Goal: Task Accomplishment & Management: Use online tool/utility

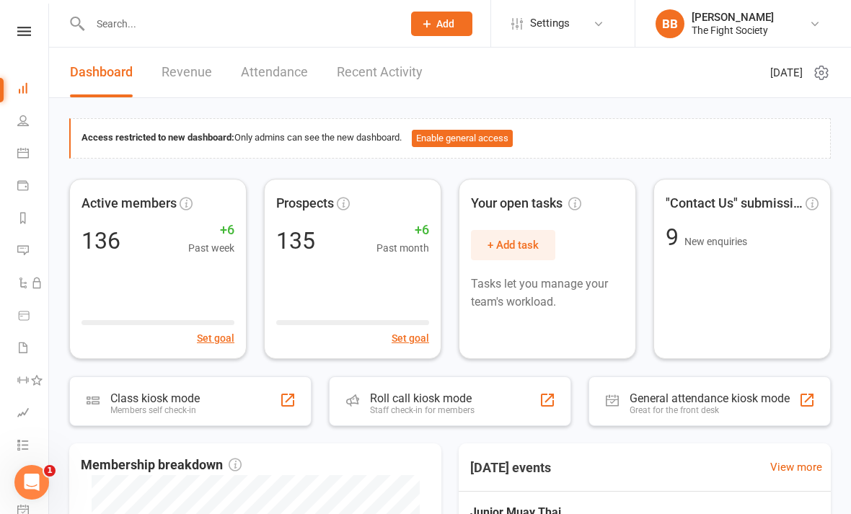
click at [8, 437] on li "Tasks" at bounding box center [24, 447] width 48 height 32
click at [25, 444] on icon at bounding box center [23, 442] width 12 height 12
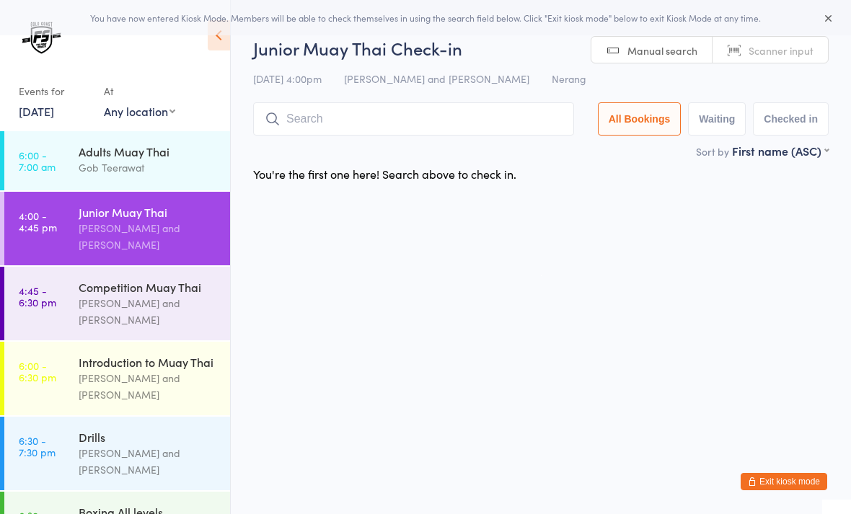
click at [651, 51] on div "Junior Muay Thai Check-in [DATE] 4:00pm [PERSON_NAME] and Gob Teerawat Nerang M…" at bounding box center [541, 89] width 576 height 107
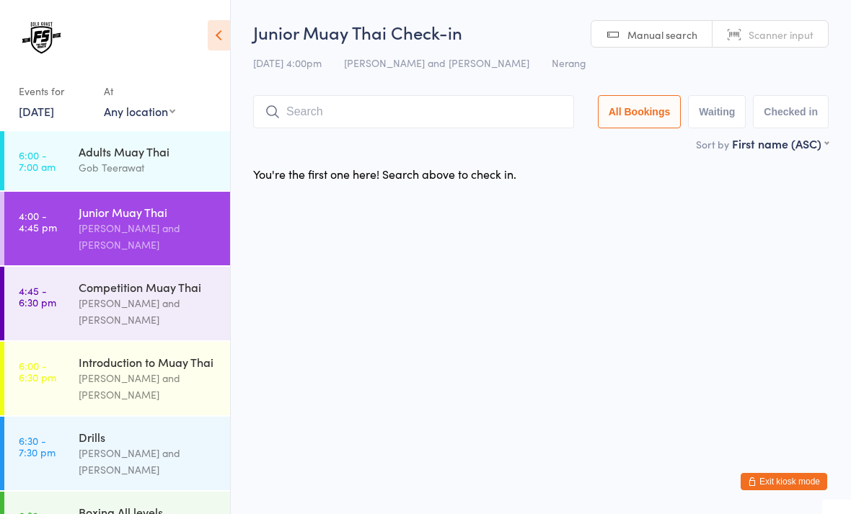
click at [768, 43] on link "Scanner input" at bounding box center [770, 34] width 115 height 27
type input "1005"
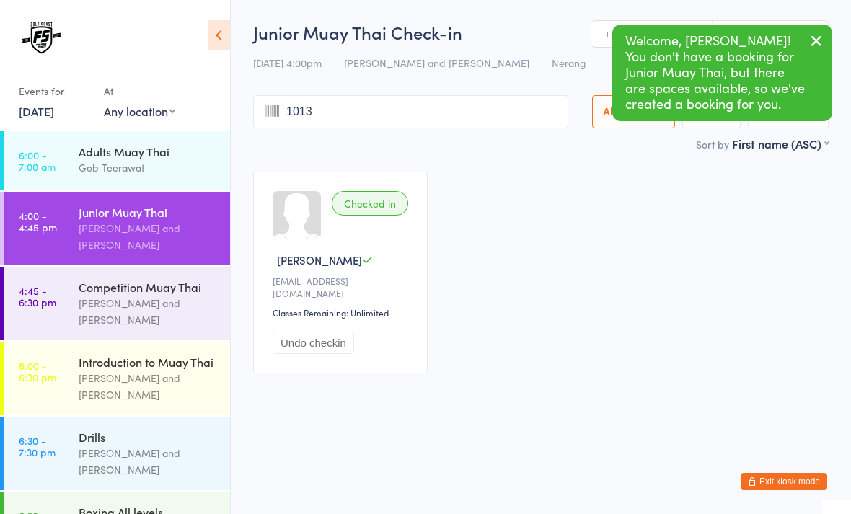
type input "1013"
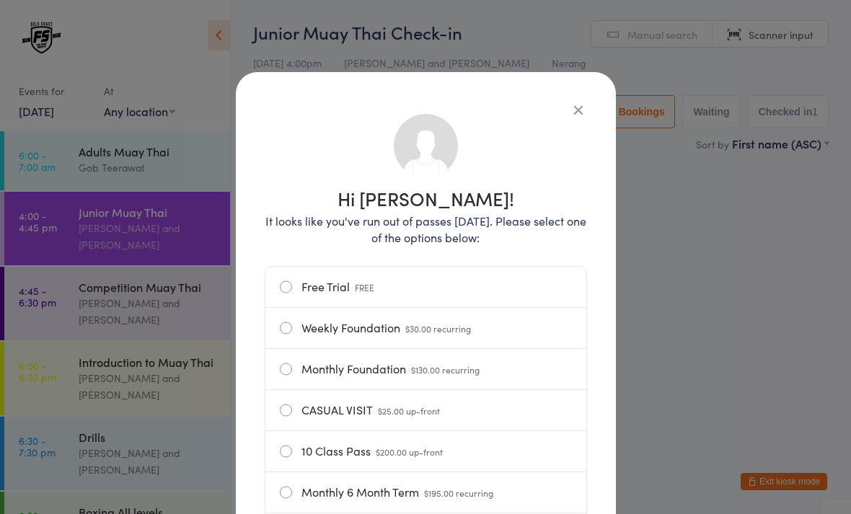
click at [580, 98] on div "Hi [PERSON_NAME]! It looks like you've run out of passes [DATE]. Please select …" at bounding box center [426, 369] width 380 height 595
click at [577, 109] on icon "button" at bounding box center [579, 110] width 16 height 16
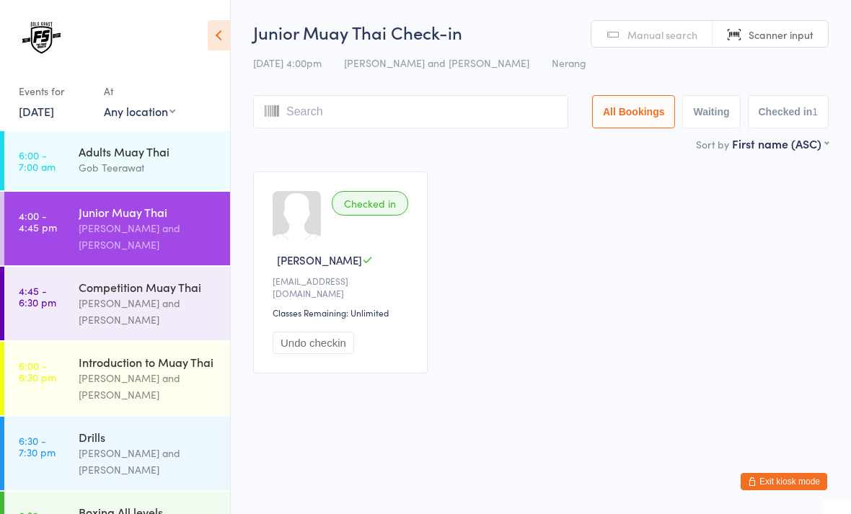
click at [464, 109] on input "search" at bounding box center [410, 111] width 315 height 33
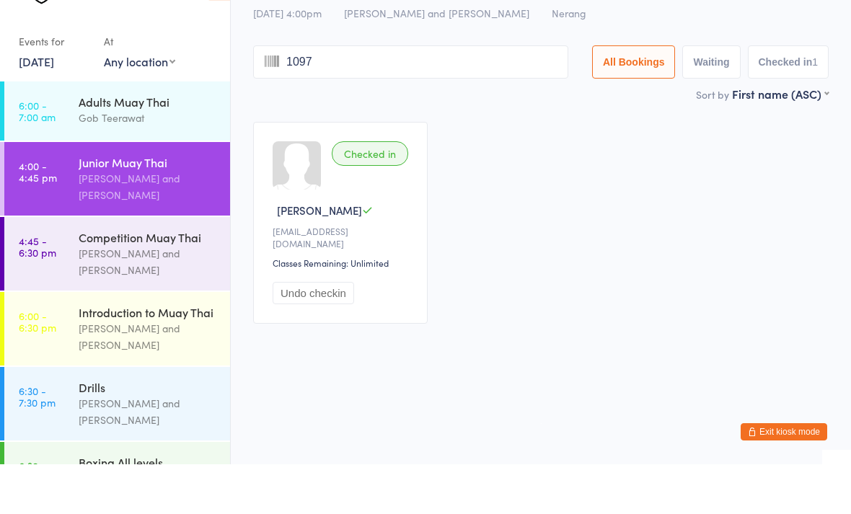
type input "1097"
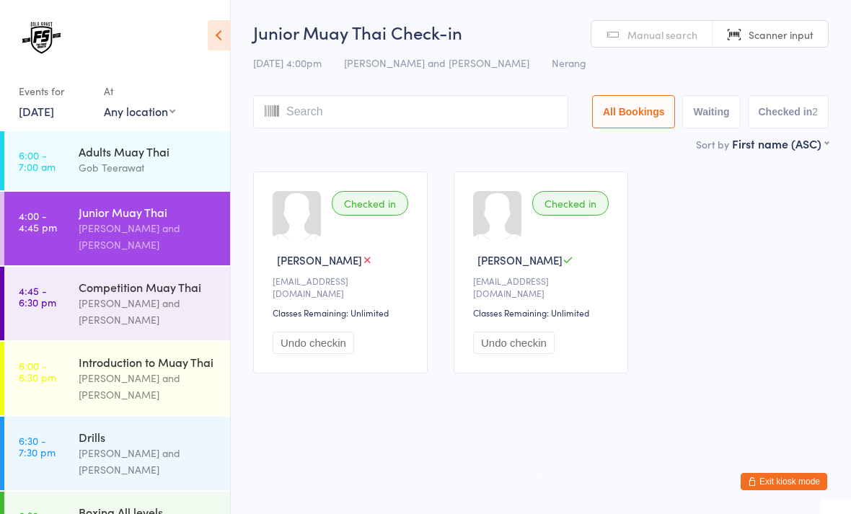
click at [795, 30] on span "Scanner input" at bounding box center [781, 34] width 65 height 14
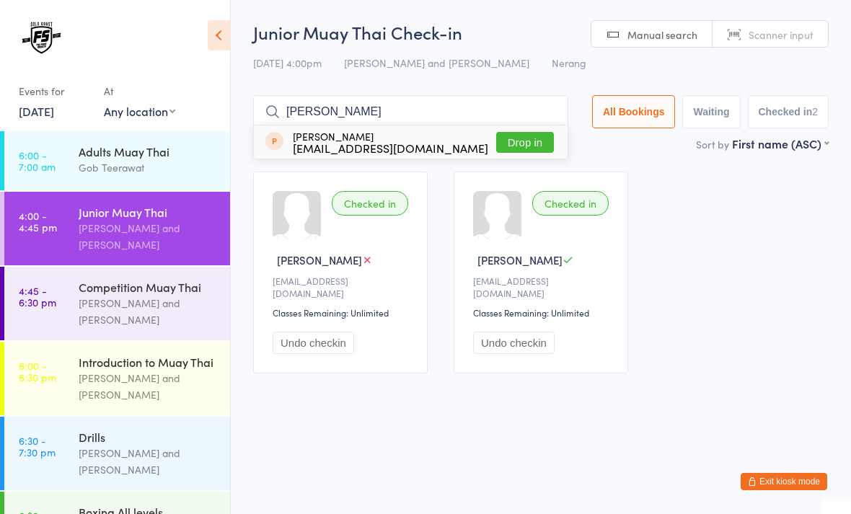
type input "[PERSON_NAME]"
click at [527, 138] on button "Drop in" at bounding box center [525, 142] width 58 height 21
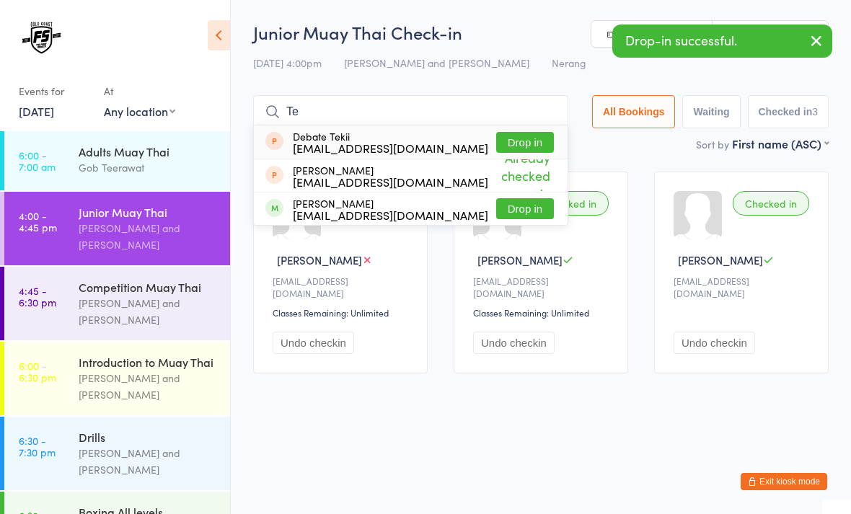
type input "T"
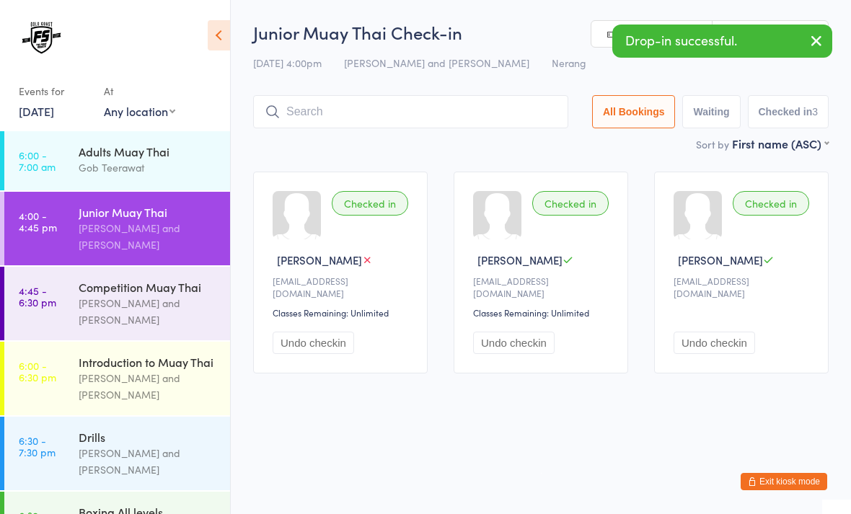
click at [85, 311] on div "[PERSON_NAME] and [PERSON_NAME]" at bounding box center [148, 311] width 139 height 33
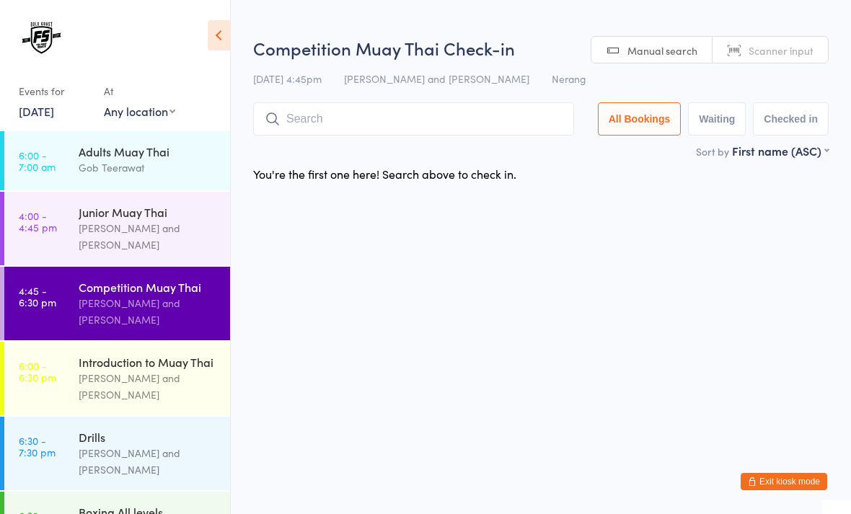
click at [497, 114] on input "search" at bounding box center [413, 118] width 321 height 33
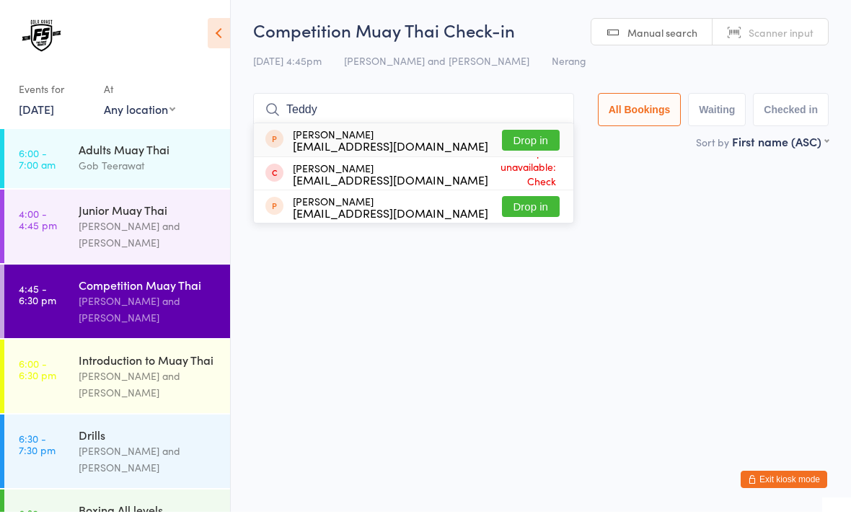
type input "Teddy"
click at [522, 143] on button "Drop in" at bounding box center [531, 142] width 58 height 21
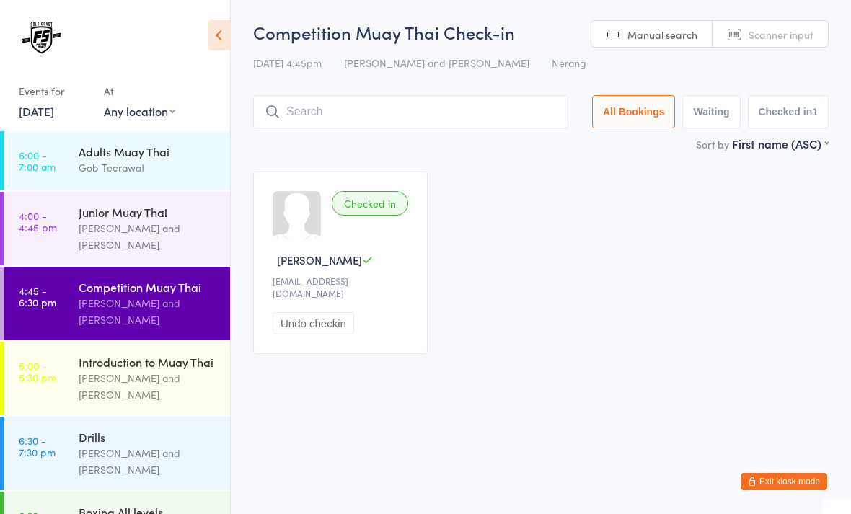
click at [165, 237] on div "[PERSON_NAME] and [PERSON_NAME]" at bounding box center [148, 236] width 139 height 33
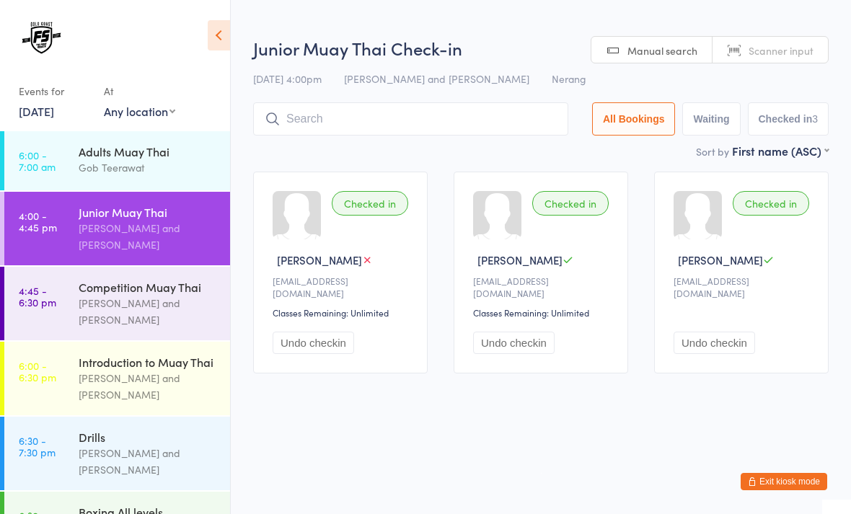
click at [486, 144] on div "Sort by First name (ASC) First name (ASC) First name (DESC) Last name (ASC) Las…" at bounding box center [541, 151] width 576 height 16
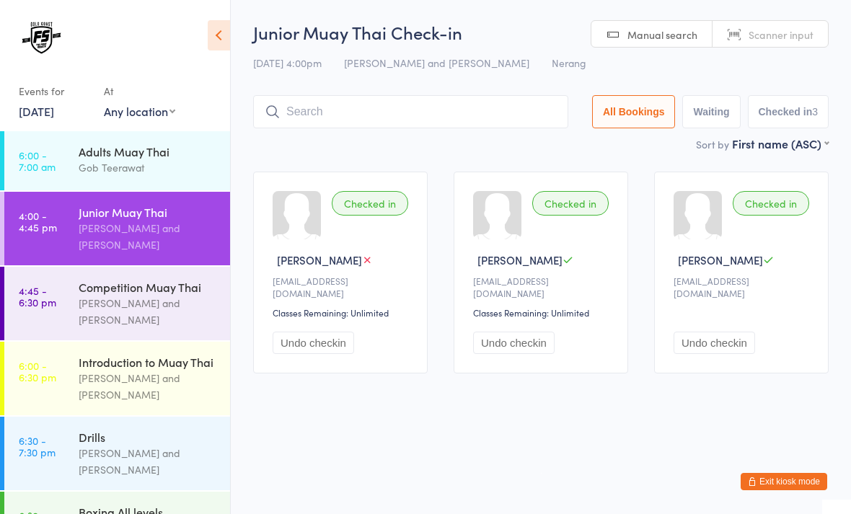
click at [521, 122] on input "search" at bounding box center [410, 111] width 315 height 33
